Goal: Information Seeking & Learning: Learn about a topic

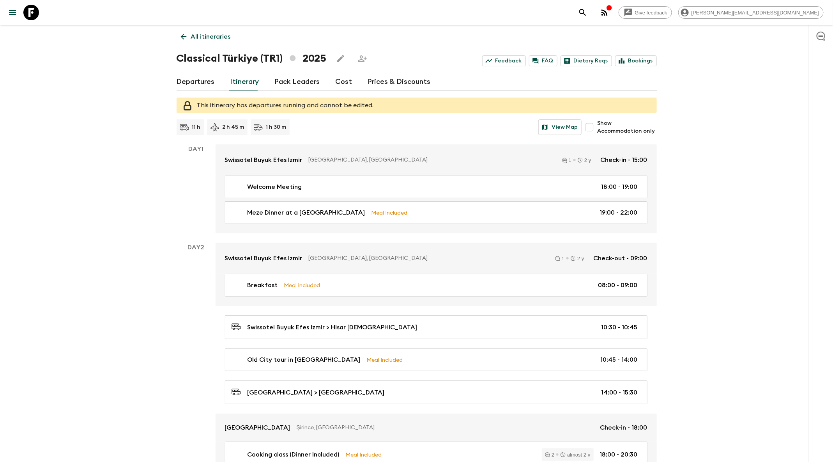
click at [178, 37] on link "All itineraries" at bounding box center [206, 37] width 58 height 16
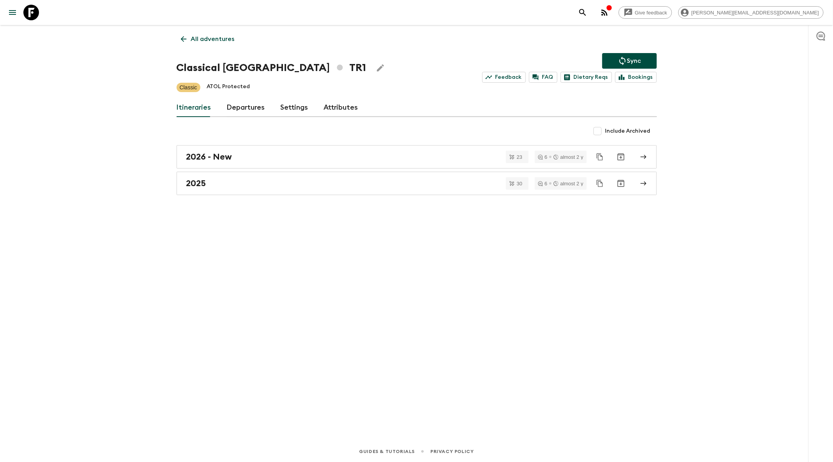
click at [178, 37] on link "All adventures" at bounding box center [208, 39] width 62 height 16
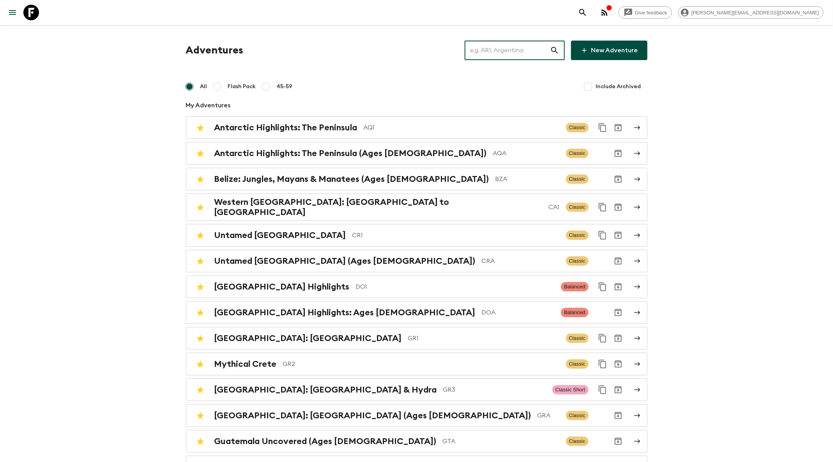
click at [490, 55] on input "text" at bounding box center [507, 50] width 85 height 22
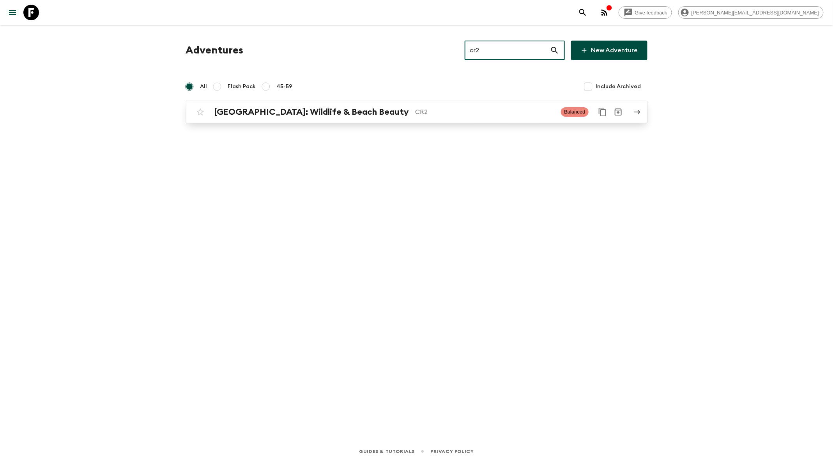
type input "cr2"
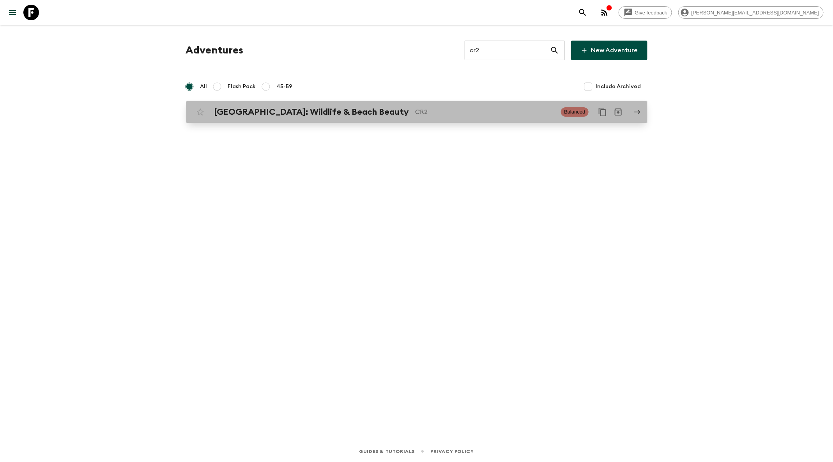
click at [421, 110] on p "CR2" at bounding box center [486, 111] width 140 height 9
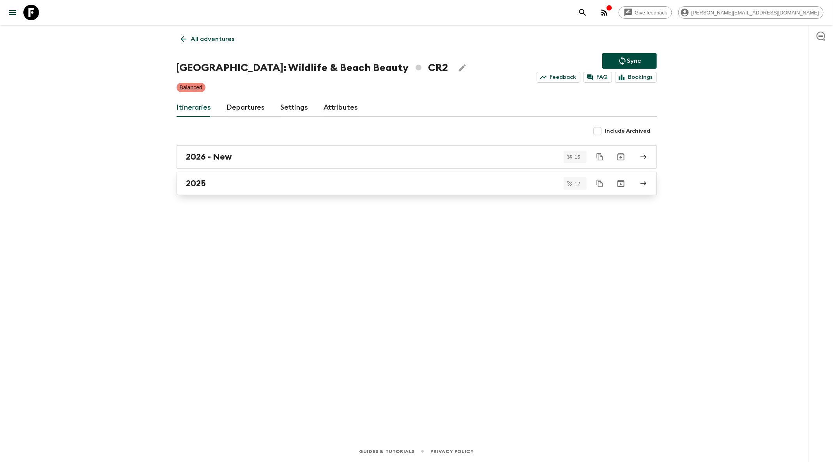
click at [402, 180] on div "2025" at bounding box center [409, 183] width 446 height 10
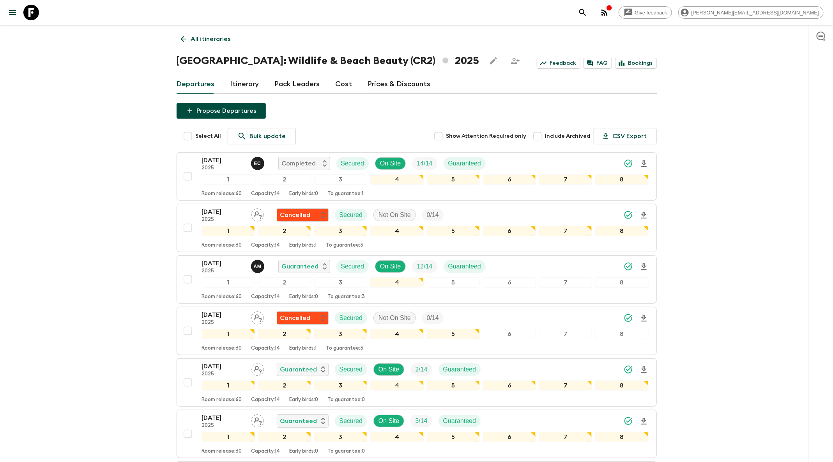
click at [238, 85] on link "Itinerary" at bounding box center [244, 84] width 29 height 19
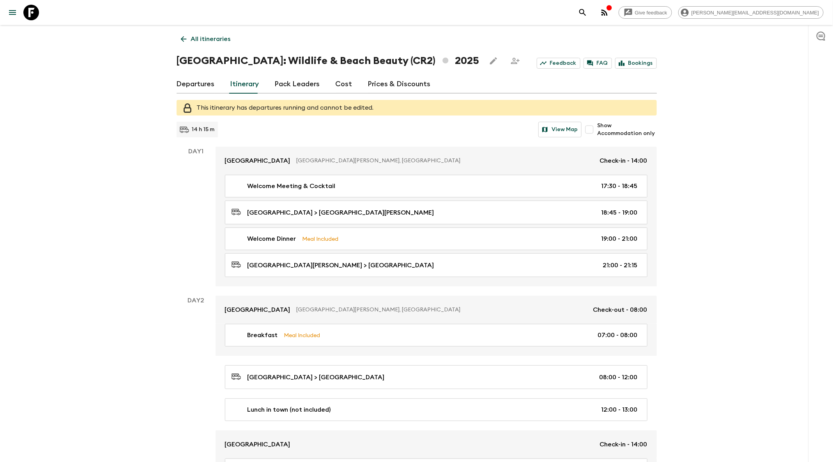
click at [588, 13] on icon "search adventures" at bounding box center [582, 12] width 9 height 9
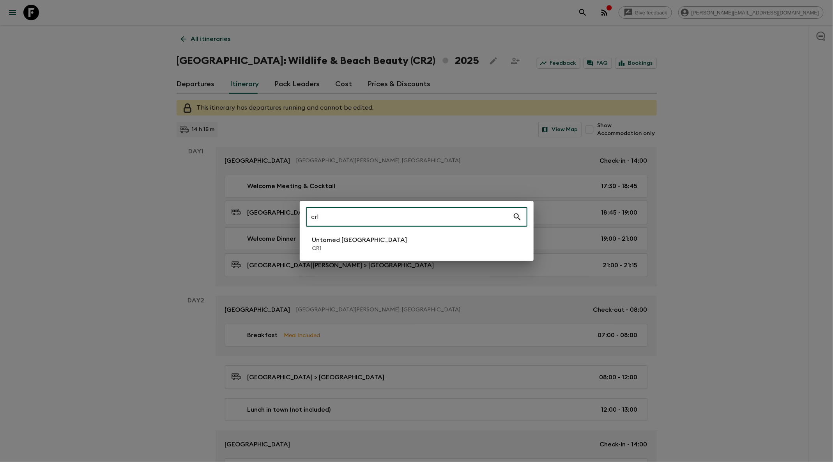
type input "cr1"
click at [332, 242] on p "Untamed [GEOGRAPHIC_DATA]" at bounding box center [359, 239] width 95 height 9
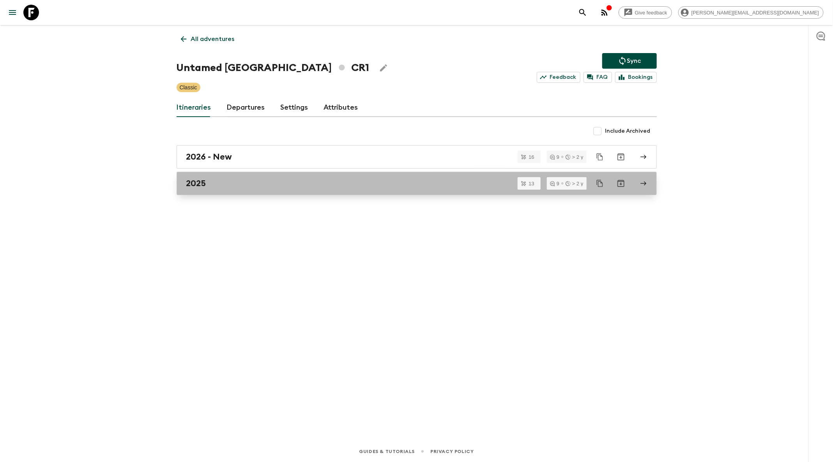
click at [315, 190] on link "2025" at bounding box center [417, 183] width 480 height 23
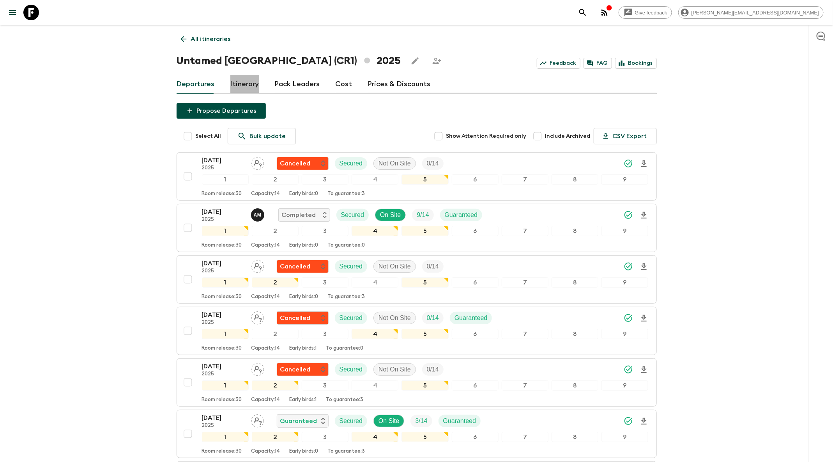
click at [248, 85] on link "Itinerary" at bounding box center [244, 84] width 29 height 19
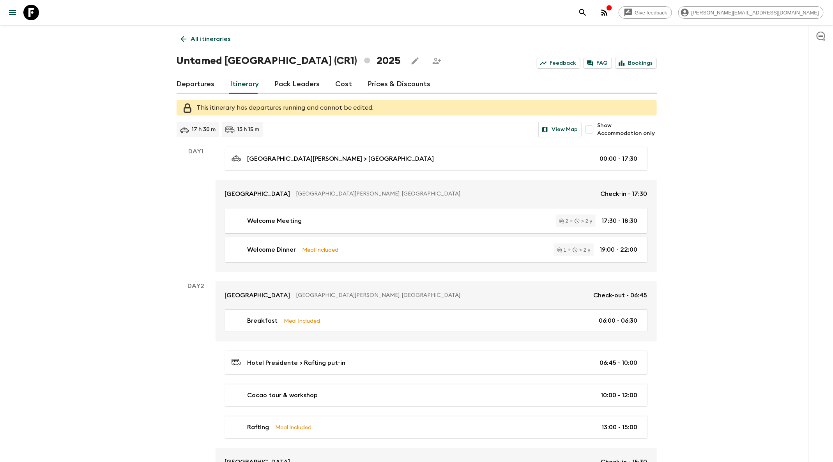
scroll to position [1129, 0]
